Goal: Information Seeking & Learning: Learn about a topic

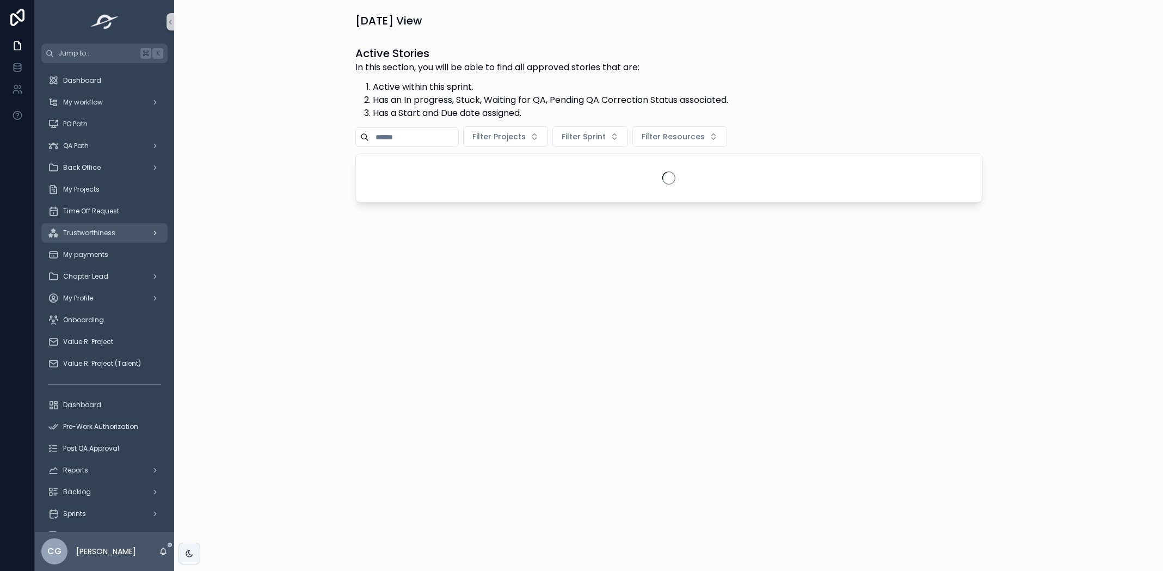
click at [129, 230] on div "Trustworthiness" at bounding box center [104, 232] width 113 height 17
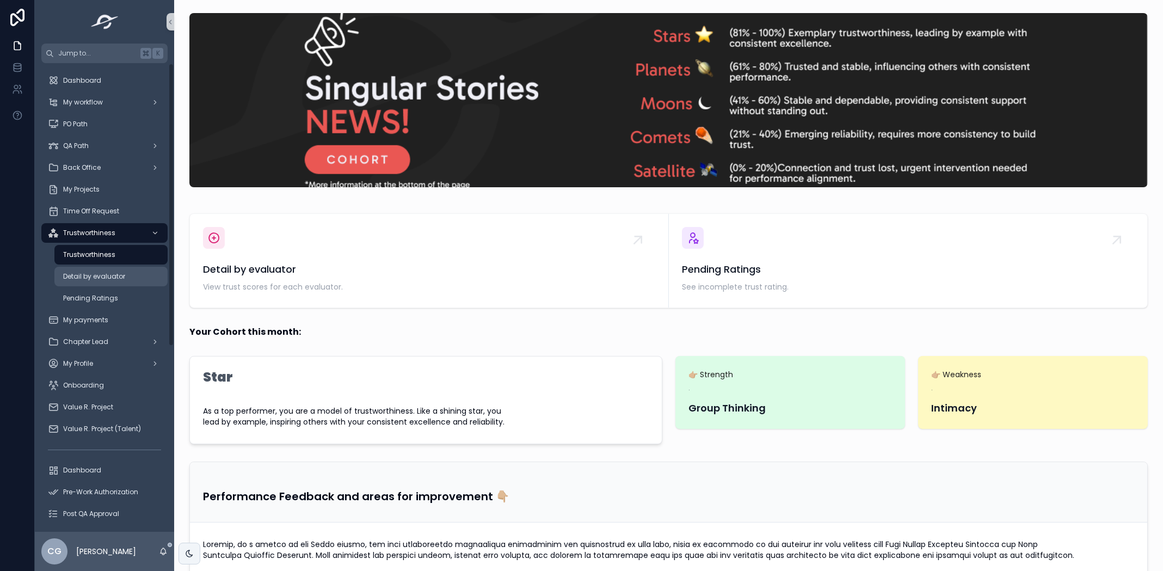
click at [114, 273] on span "Detail by evaluator" at bounding box center [94, 276] width 62 height 9
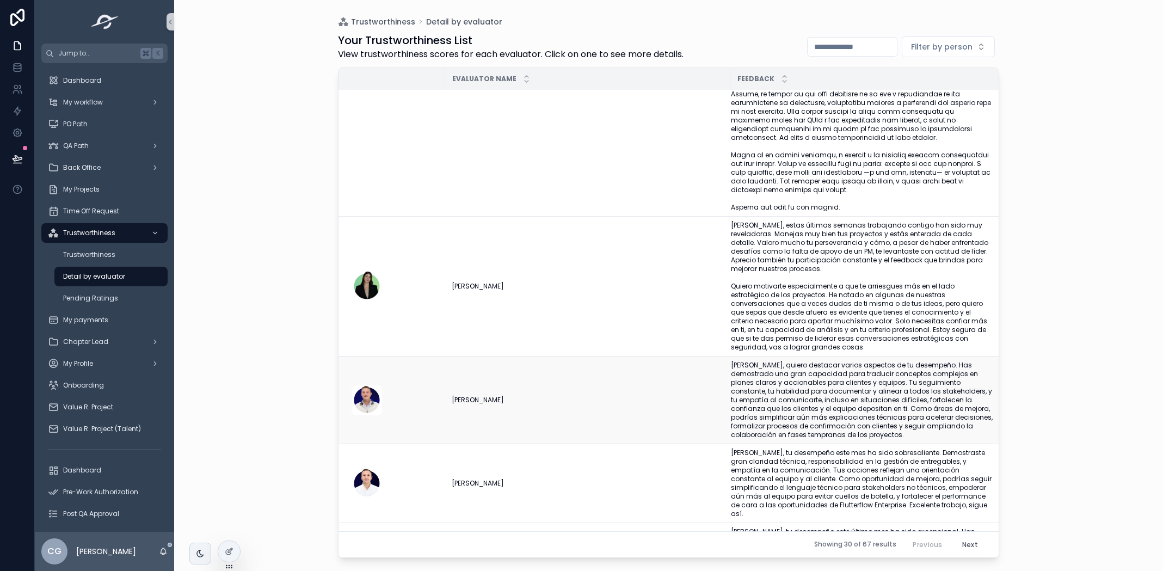
scroll to position [778, 0]
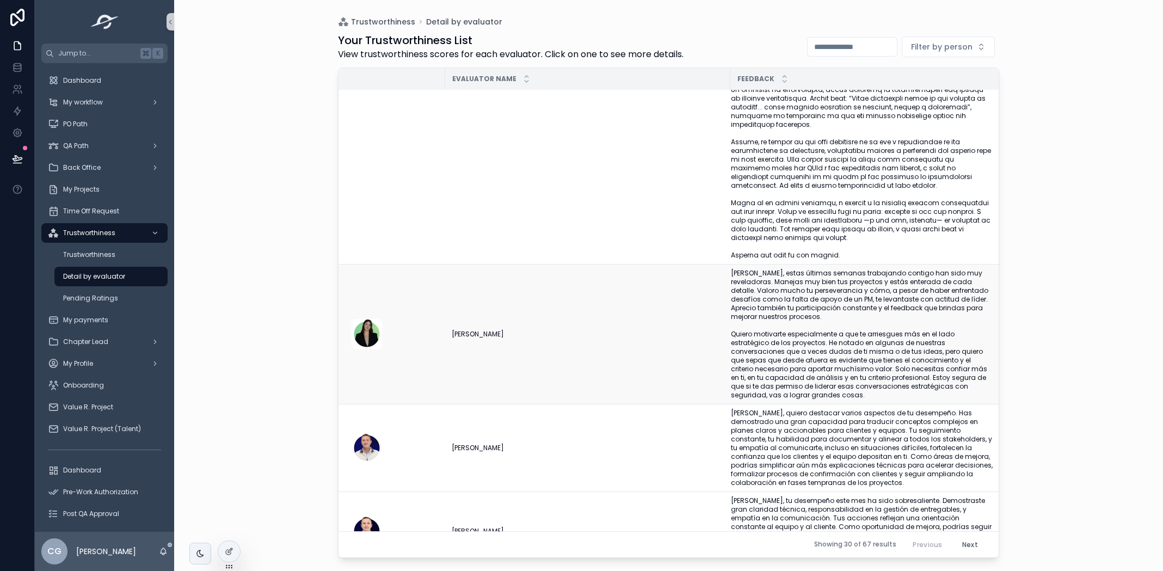
click at [777, 302] on span "[PERSON_NAME], estas últimas semanas trabajando contigo han sido muy reveladora…" at bounding box center [862, 334] width 262 height 131
